Goal: Task Accomplishment & Management: Complete application form

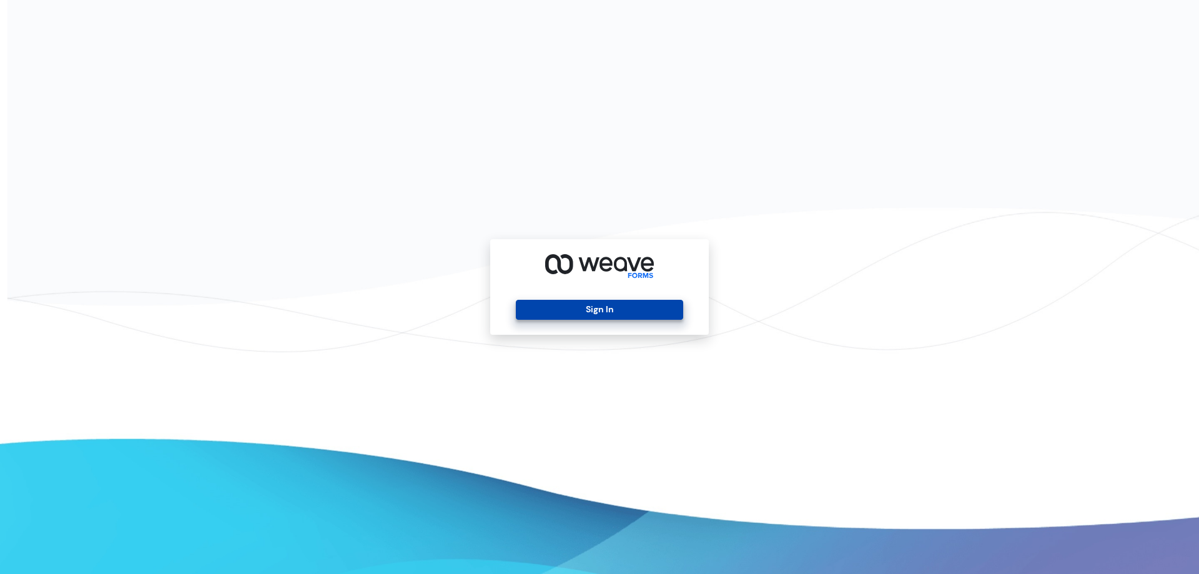
click at [574, 305] on button "Sign In" at bounding box center [599, 310] width 167 height 20
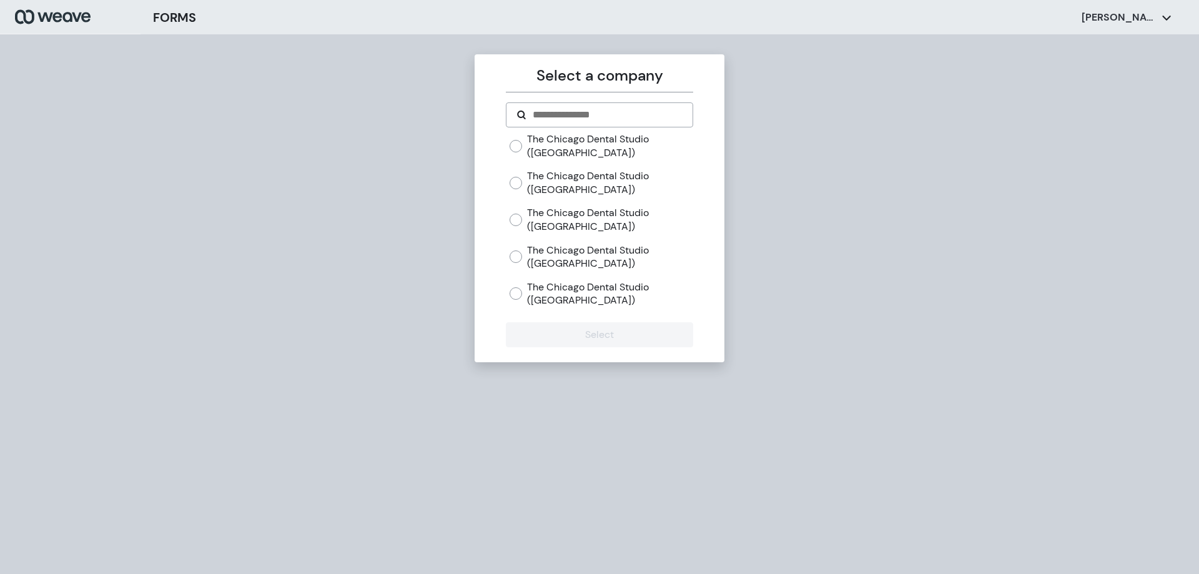
click at [524, 152] on div "The Chicago Dental Studio ([GEOGRAPHIC_DATA])" at bounding box center [600, 145] width 183 height 27
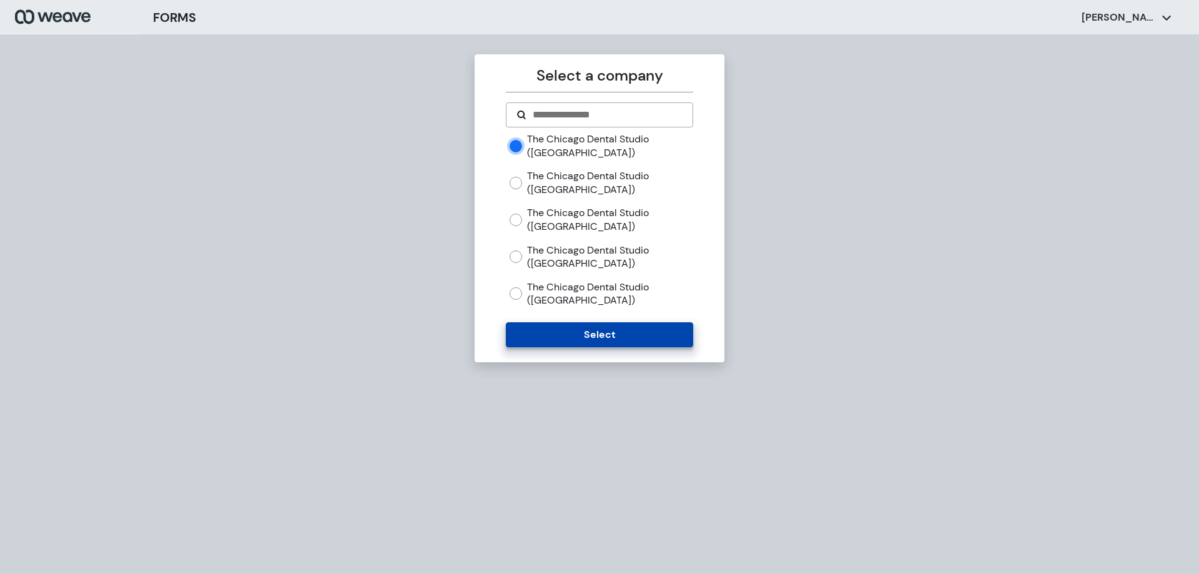
click at [538, 330] on button "Select" at bounding box center [599, 334] width 187 height 25
